Goal: Check status: Check status

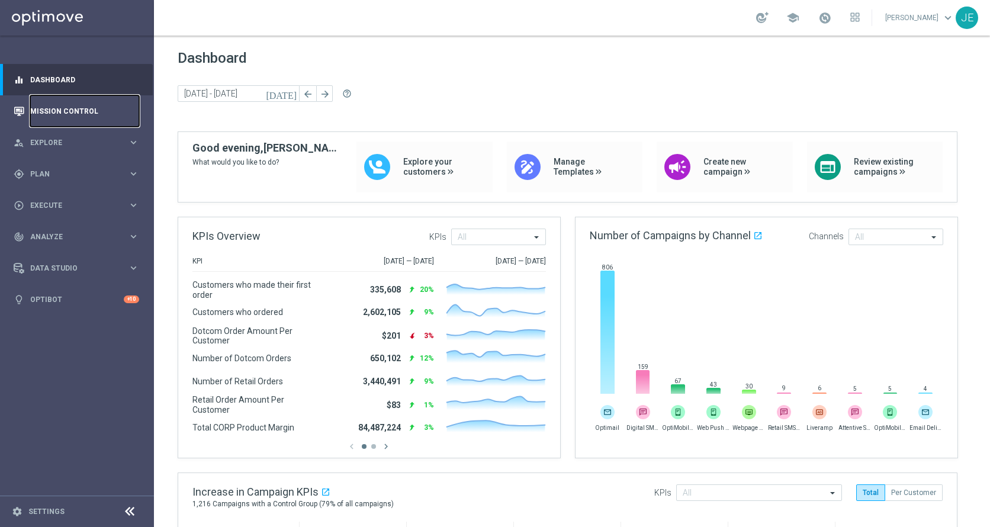
click at [30, 114] on link "Mission Control" at bounding box center [84, 110] width 109 height 31
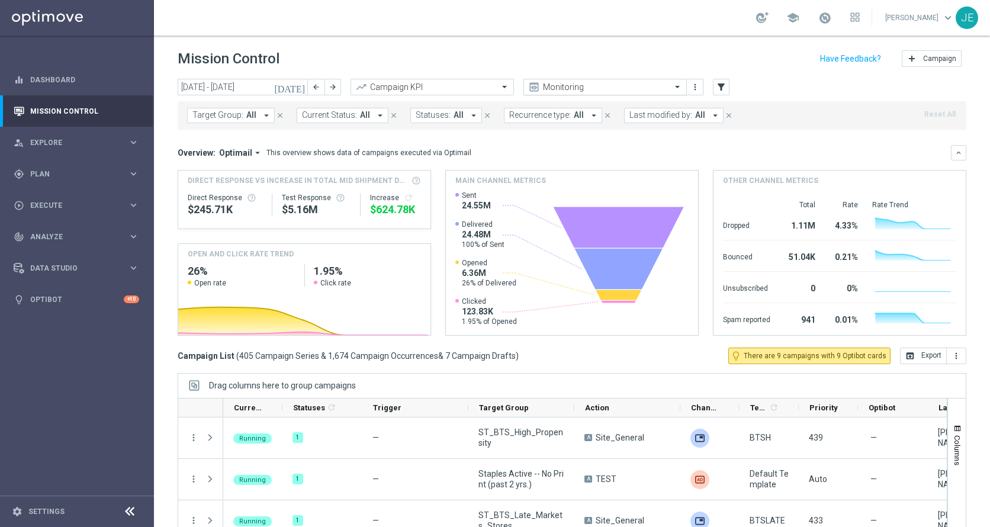
click at [676, 88] on span at bounding box center [679, 87] width 15 height 10
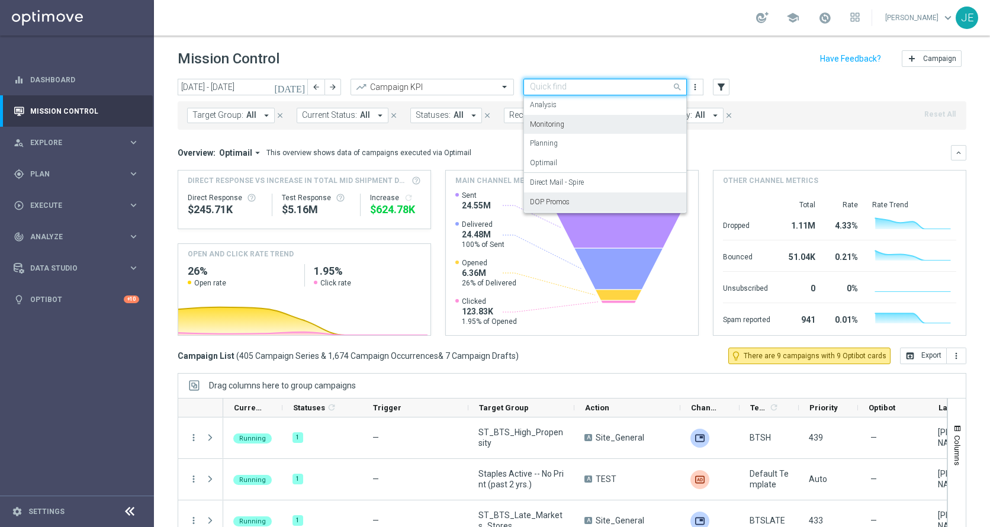
click at [557, 204] on label "DOP Promos" at bounding box center [550, 202] width 40 height 10
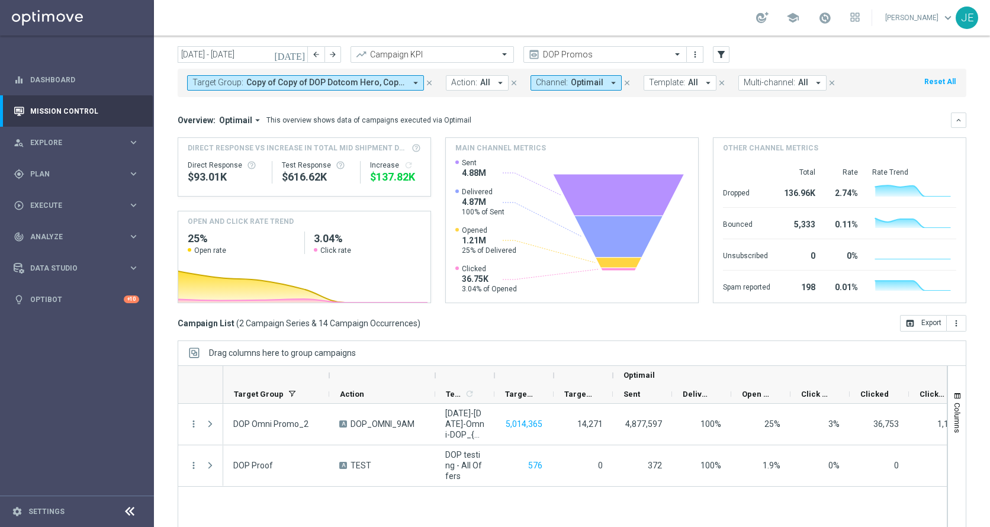
scroll to position [36, 0]
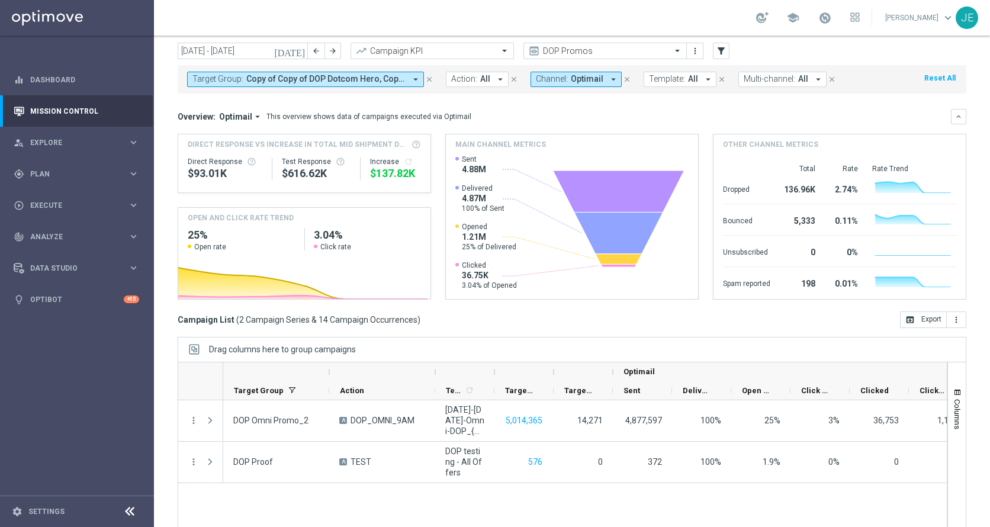
click at [300, 47] on icon "[DATE]" at bounding box center [290, 51] width 32 height 11
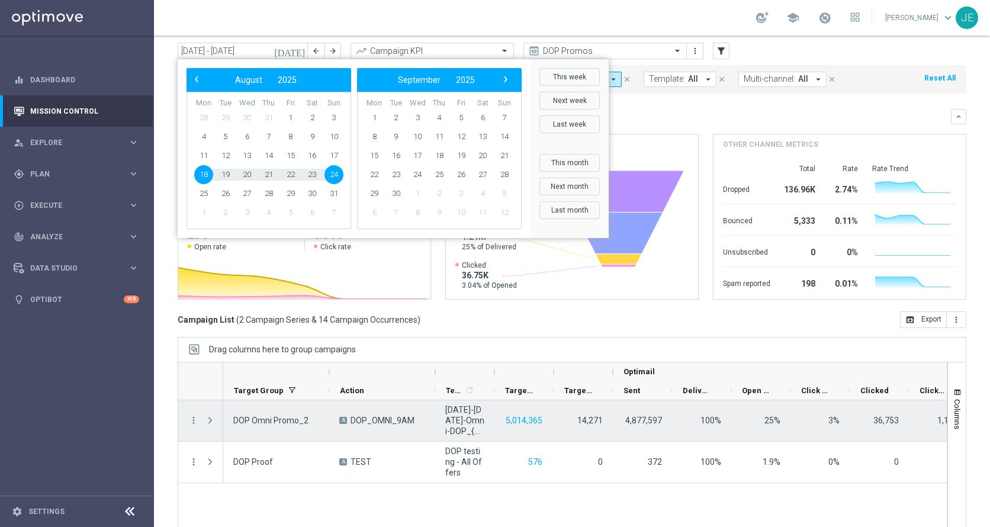
click at [220, 419] on div "Press SPACE to select this row." at bounding box center [212, 420] width 24 height 41
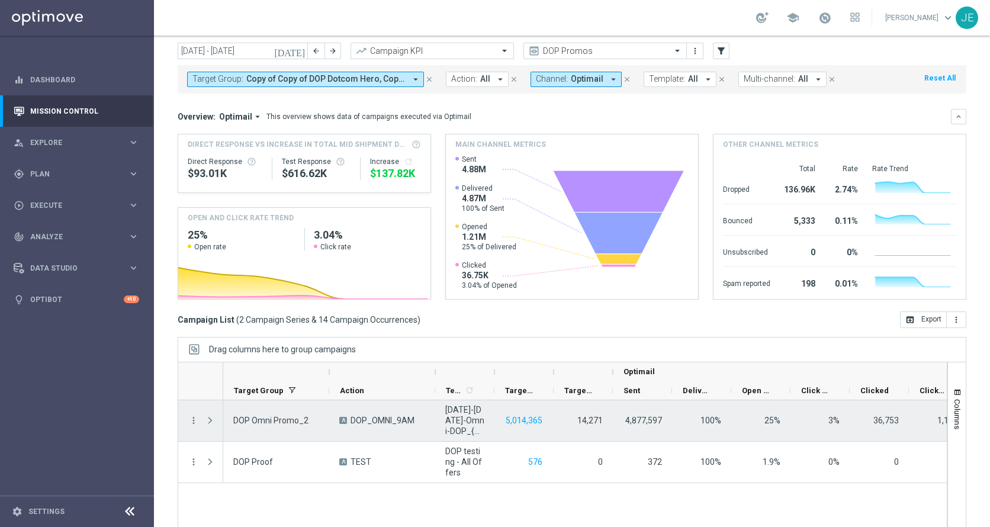
click at [206, 422] on span "Press SPACE to select this row." at bounding box center [210, 420] width 11 height 9
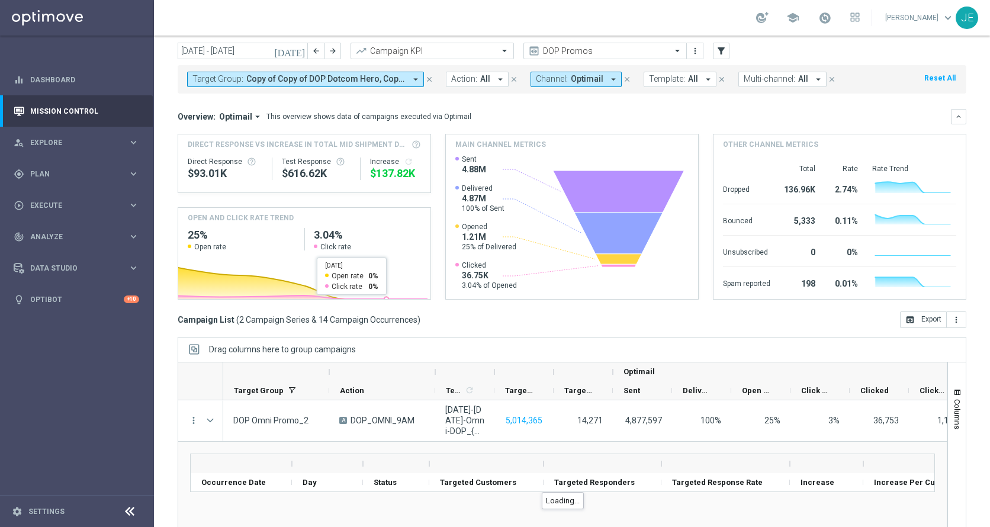
scroll to position [65, 0]
